Goal: Task Accomplishment & Management: Use online tool/utility

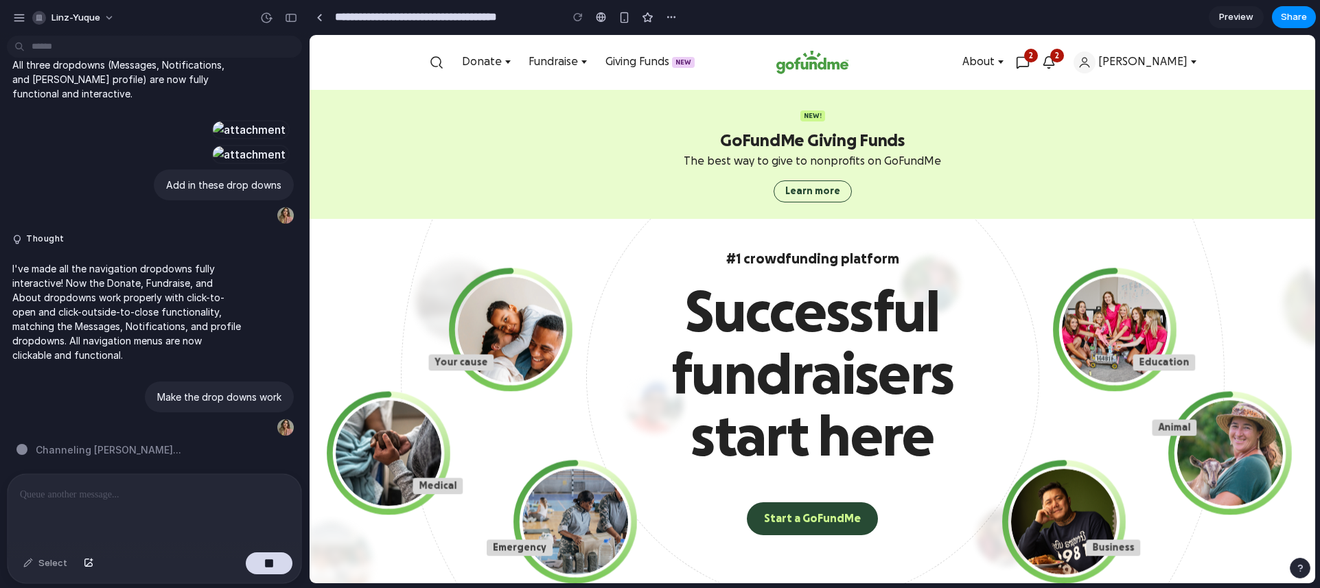
click at [1029, 58] on icon "button" at bounding box center [1023, 63] width 14 height 14
click at [1053, 65] on icon "button" at bounding box center [1048, 61] width 10 height 9
click at [260, 433] on div "button" at bounding box center [262, 427] width 11 height 11
click at [210, 491] on p at bounding box center [154, 495] width 269 height 16
paste div
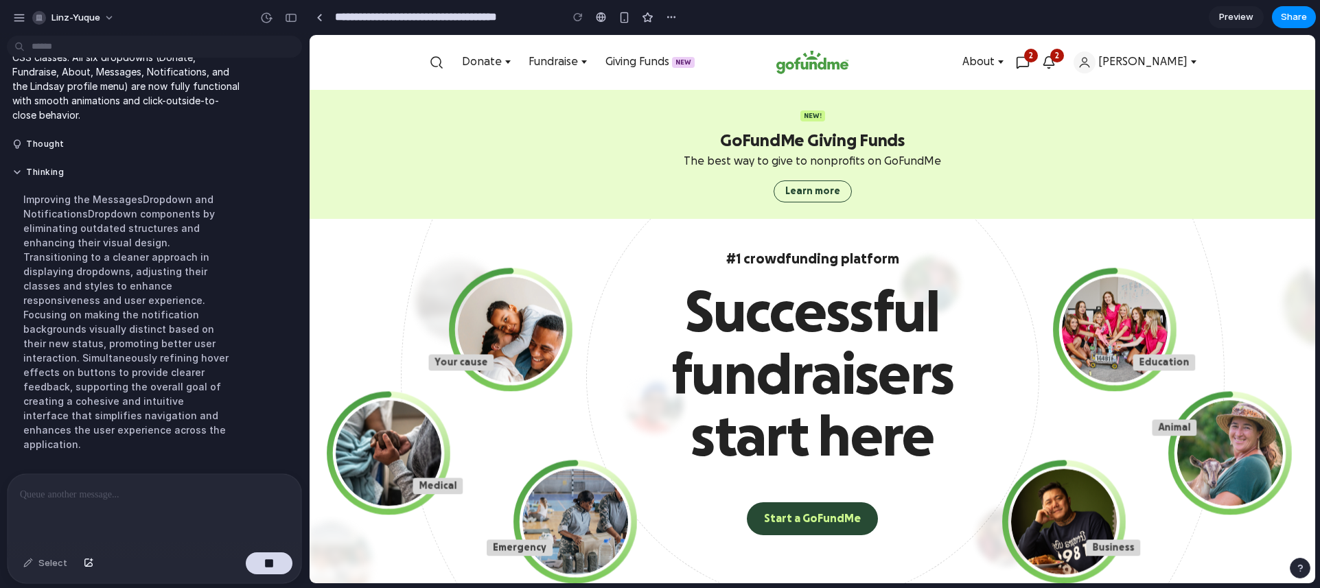
scroll to position [2748, 0]
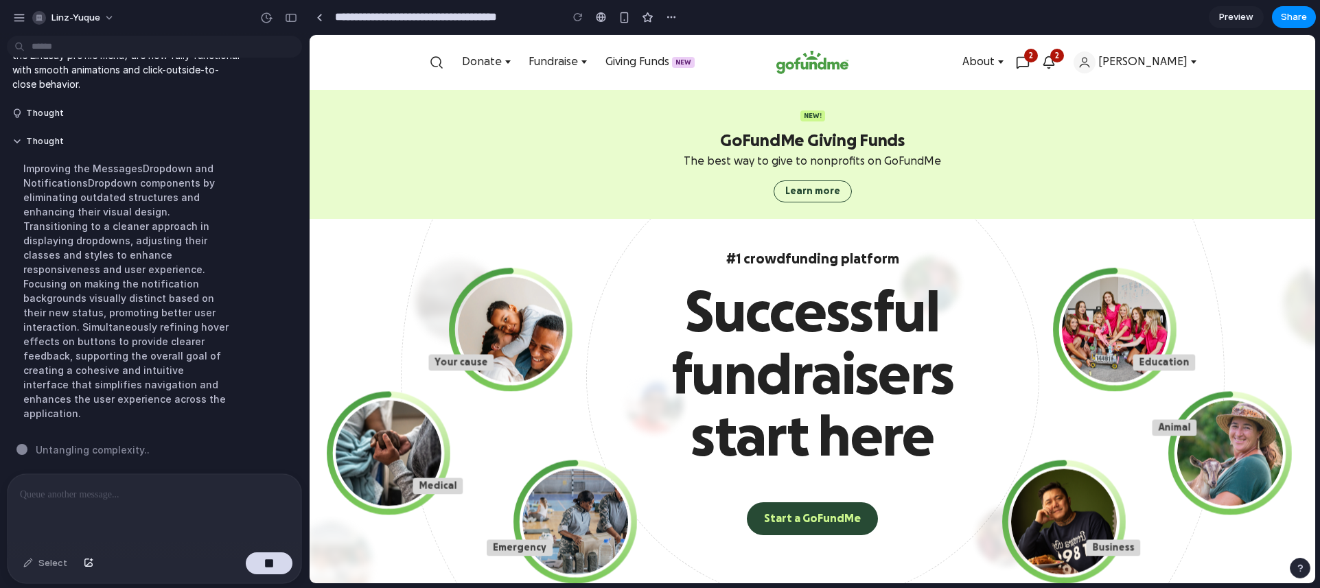
click at [1055, 63] on icon "button" at bounding box center [1049, 63] width 14 height 14
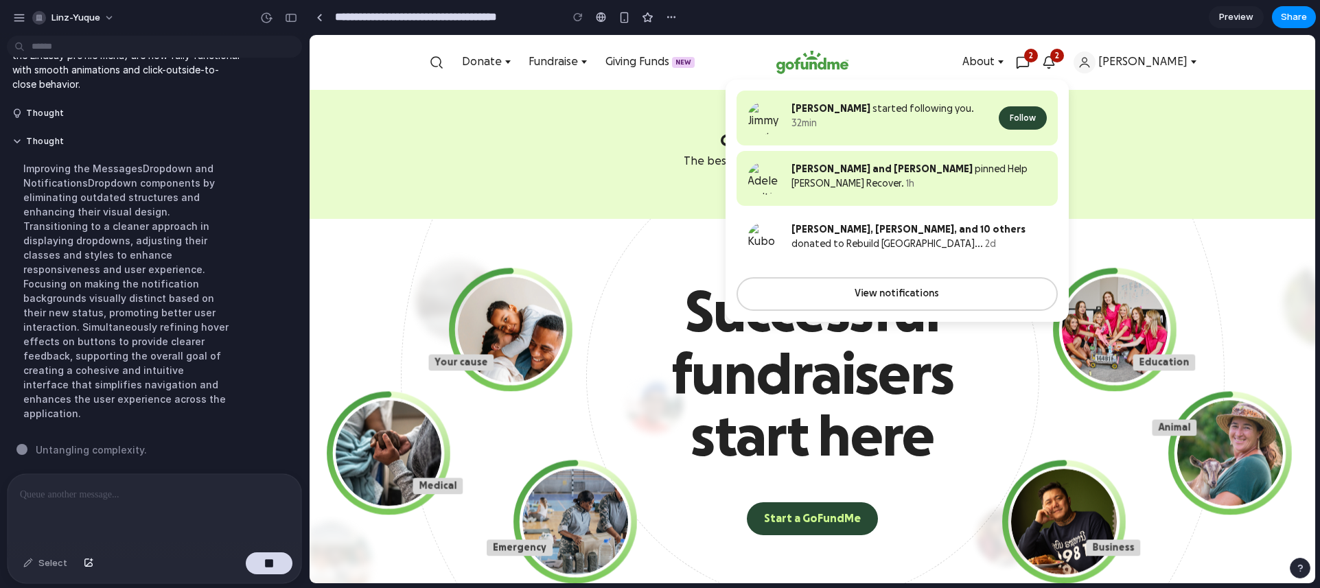
click at [1029, 62] on icon "button" at bounding box center [1023, 63] width 14 height 14
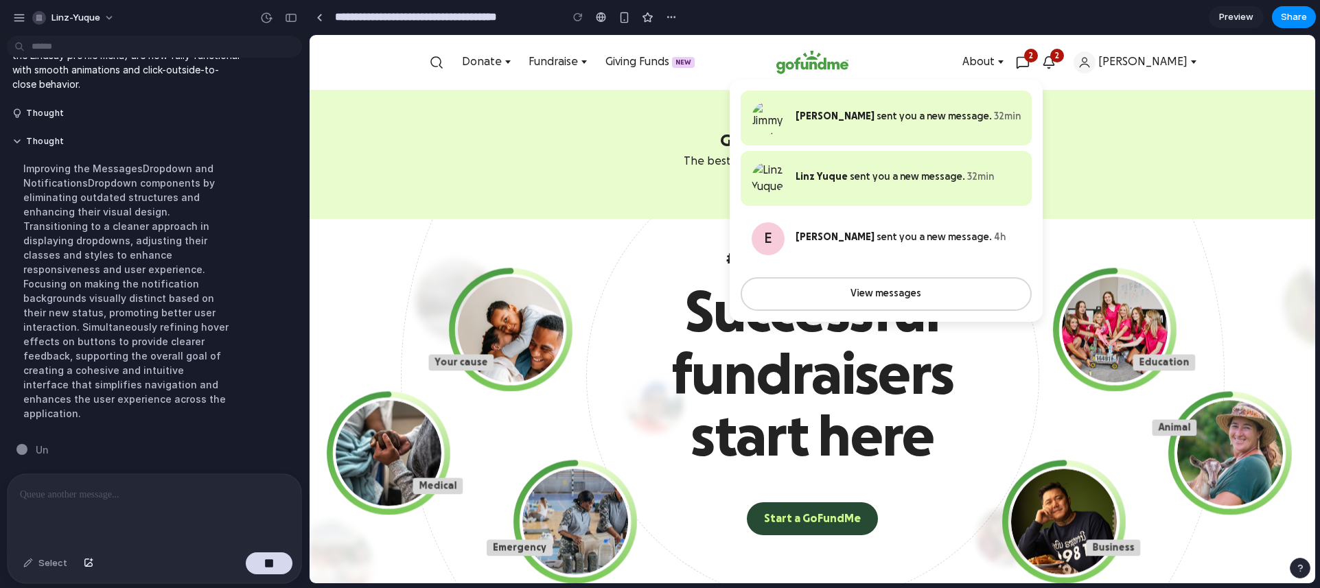
click at [1064, 61] on span "2" at bounding box center [1057, 56] width 14 height 14
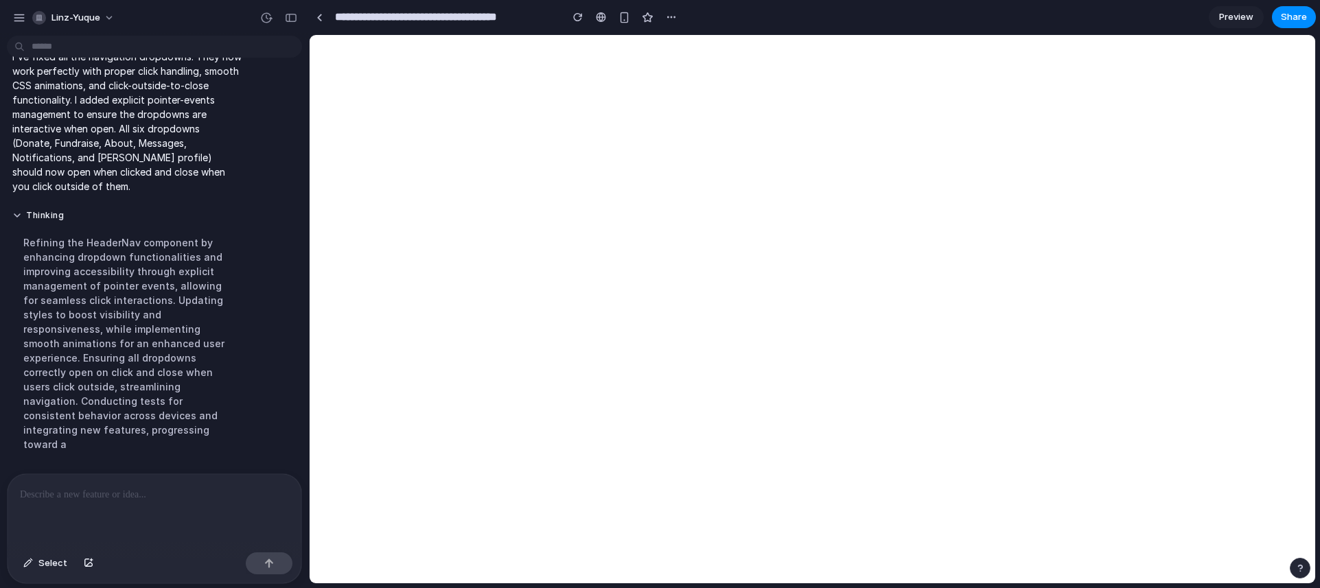
scroll to position [0, 0]
